Goal: Navigation & Orientation: Find specific page/section

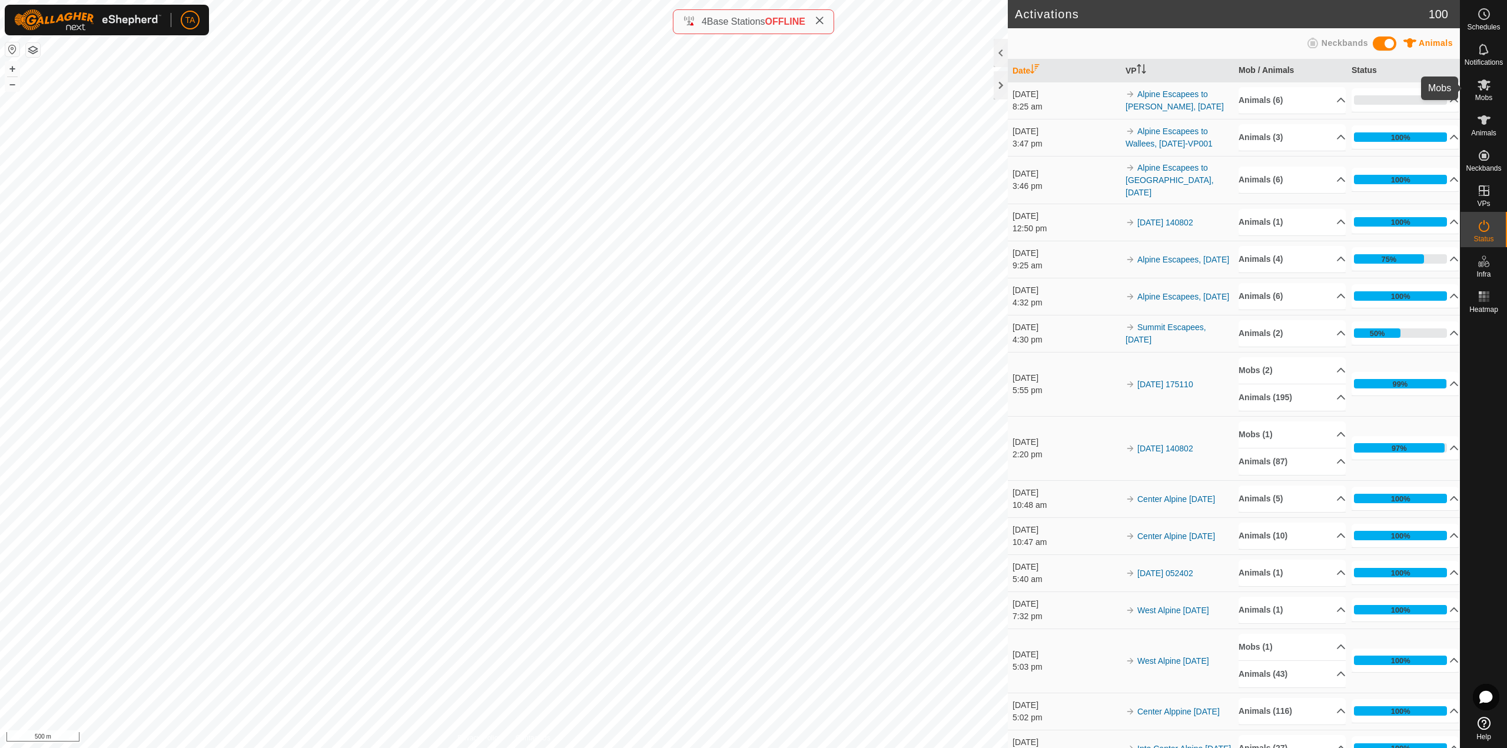
click at [1482, 89] on icon at bounding box center [1484, 84] width 13 height 11
